Goal: Task Accomplishment & Management: Manage account settings

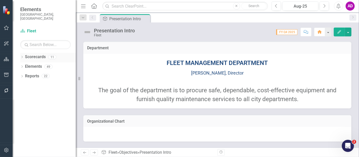
click at [21, 56] on icon "Dropdown" at bounding box center [22, 57] width 4 height 3
click at [24, 65] on icon "Dropdown" at bounding box center [25, 66] width 4 height 3
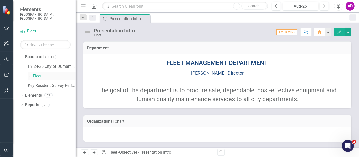
click at [29, 74] on icon "Dropdown" at bounding box center [30, 75] width 4 height 3
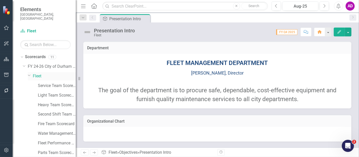
click at [39, 73] on link "Fleet" at bounding box center [54, 76] width 43 height 6
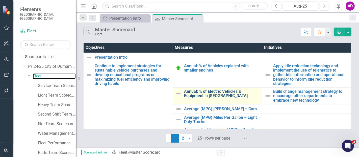
scroll to position [28, 0]
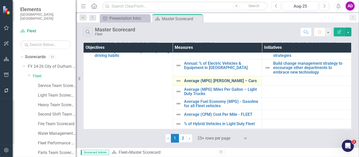
click at [208, 80] on link "Average (MPG) [PERSON_NAME] – Cars" at bounding box center [221, 80] width 75 height 5
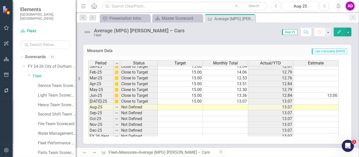
scroll to position [198, 0]
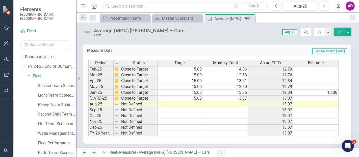
click at [191, 102] on td at bounding box center [180, 104] width 45 height 6
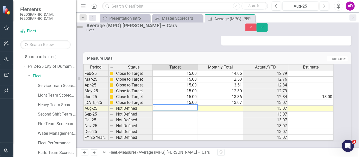
type textarea "15"
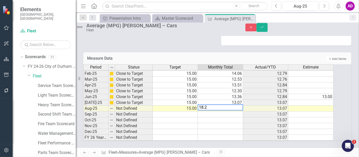
type textarea "18.24"
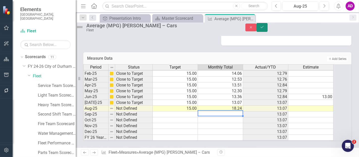
click at [267, 27] on button "Save" at bounding box center [261, 27] width 11 height 9
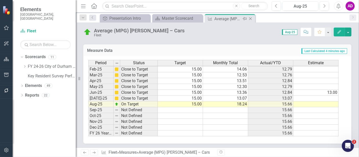
click at [250, 18] on icon "Close" at bounding box center [250, 19] width 5 height 4
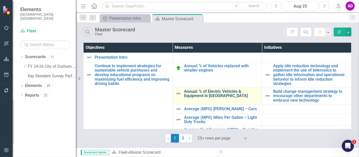
scroll to position [28, 0]
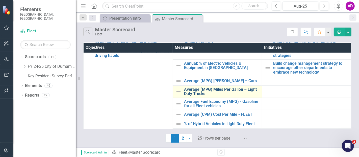
click at [204, 89] on link "Average (MPG) Miles Per Gallon – Light Duty Trucks" at bounding box center [221, 91] width 75 height 9
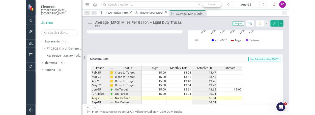
scroll to position [173, 0]
